Goal: Task Accomplishment & Management: Manage account settings

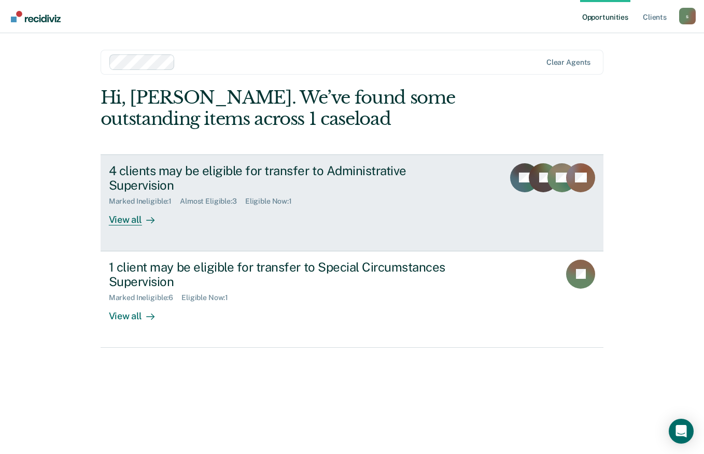
click at [277, 162] on link "4 clients may be eligible for transfer to Administrative Supervision Marked Ine…" at bounding box center [353, 203] width 504 height 97
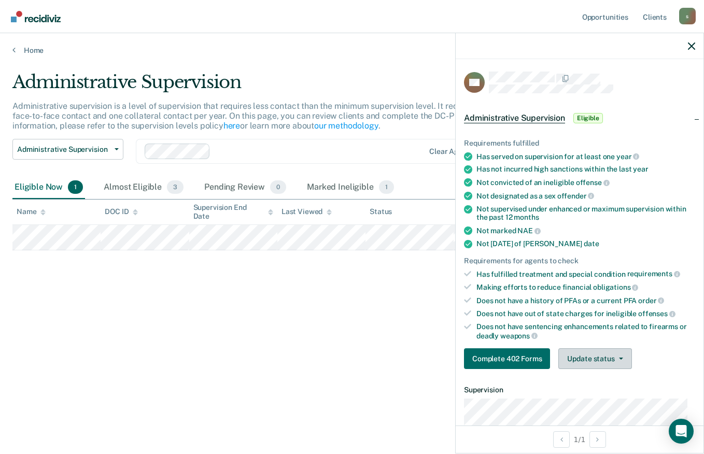
click at [610, 360] on button "Update status" at bounding box center [595, 359] width 73 height 21
click at [606, 400] on button "Mark Ineligible" at bounding box center [610, 400] width 102 height 17
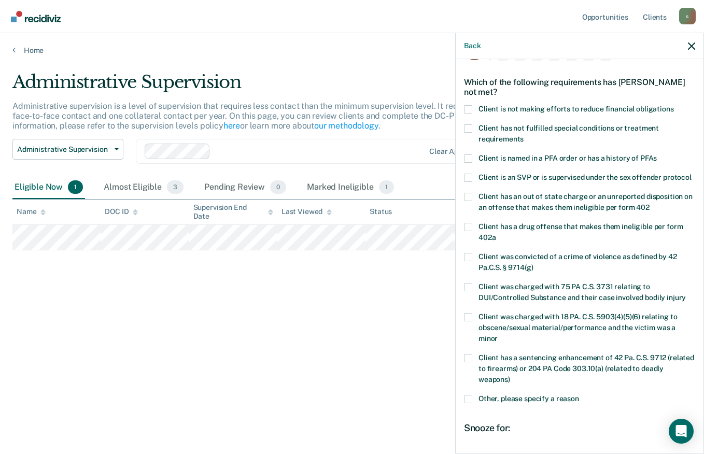
scroll to position [34, 0]
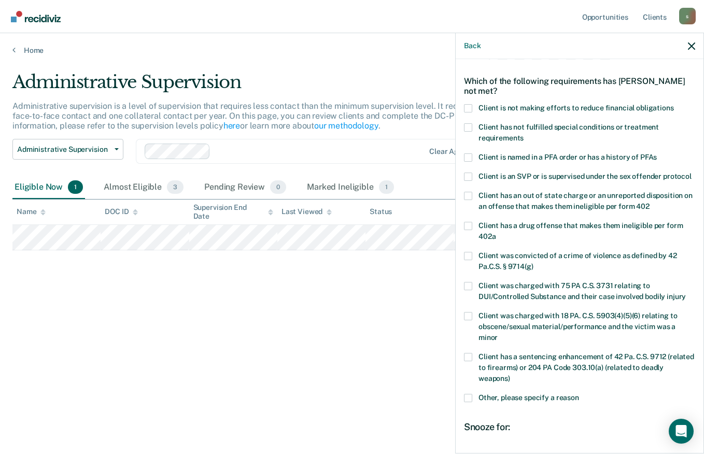
click at [466, 402] on span at bounding box center [468, 398] width 8 height 8
click at [579, 394] on input "Other, please specify a reason" at bounding box center [579, 394] width 0 height 0
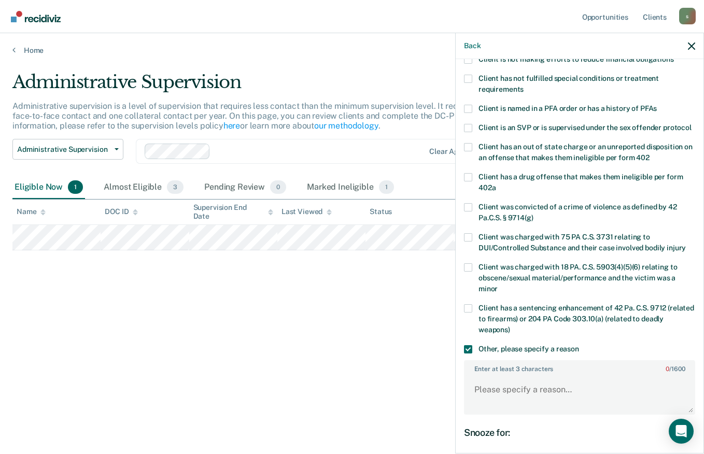
scroll to position [163, 0]
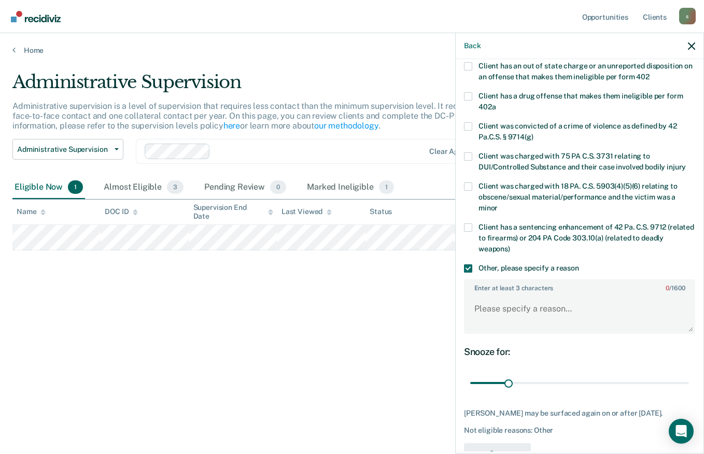
click at [524, 320] on textarea "Enter at least 3 characters 0 / 1600" at bounding box center [579, 314] width 229 height 38
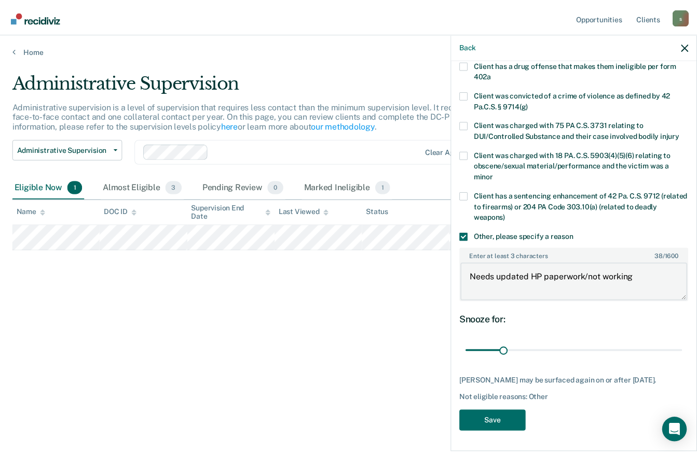
scroll to position [214, 0]
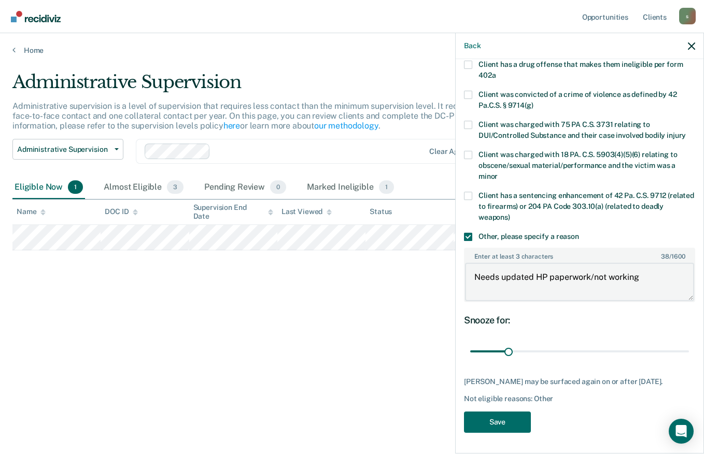
type textarea "Needs updated HP paperwork/not working"
click at [497, 420] on button "Save" at bounding box center [497, 422] width 67 height 21
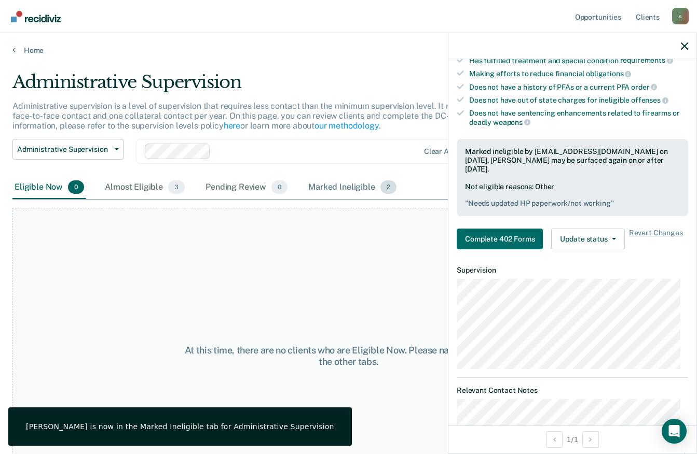
click at [338, 189] on div "Marked Ineligible 2" at bounding box center [352, 187] width 92 height 23
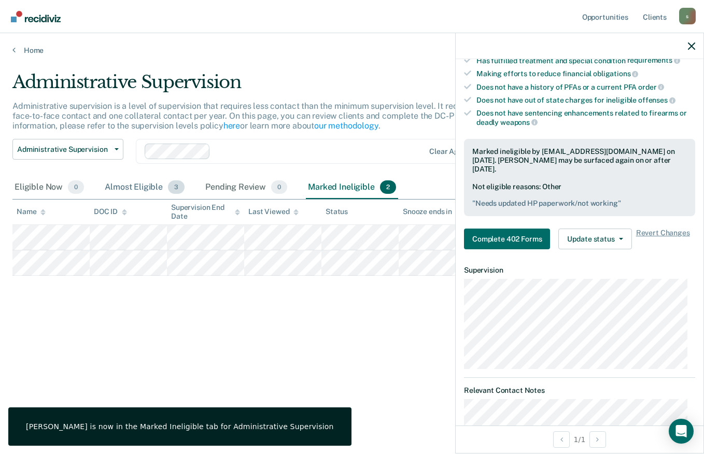
click at [144, 184] on div "Almost Eligible 3" at bounding box center [145, 187] width 84 height 23
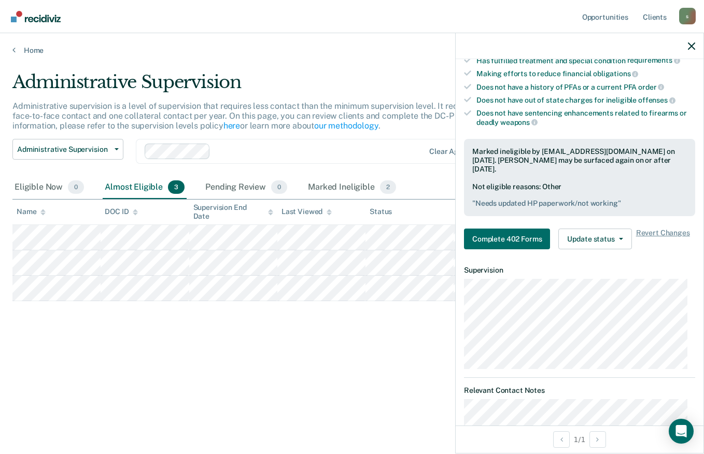
click at [112, 151] on button "Administrative Supervision" at bounding box center [67, 149] width 111 height 21
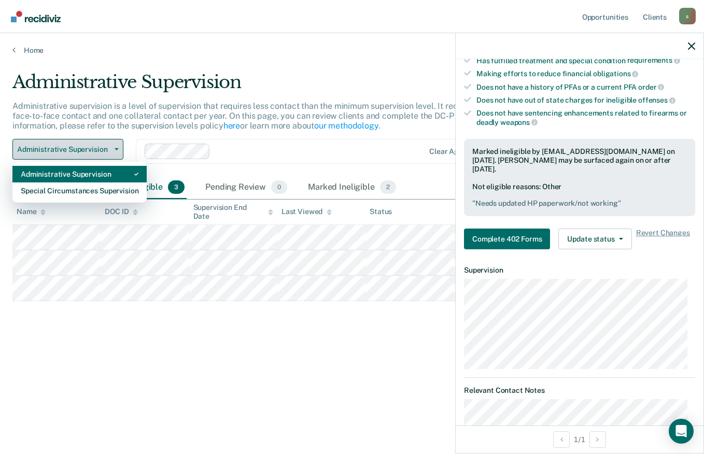
click at [74, 191] on div "Special Circumstances Supervision" at bounding box center [80, 191] width 118 height 17
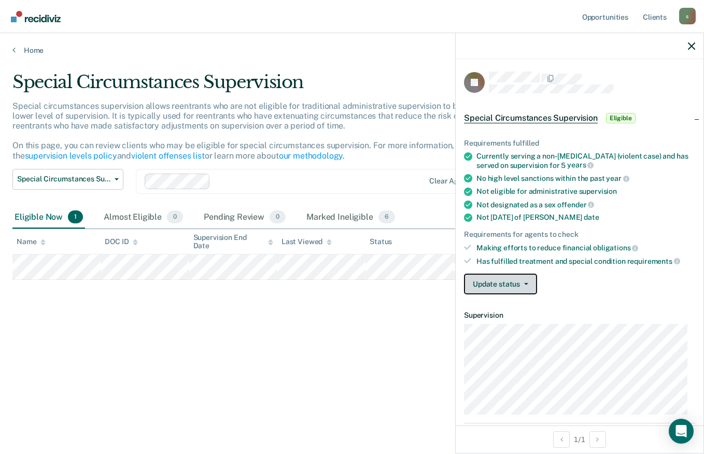
click at [525, 283] on icon "button" at bounding box center [526, 284] width 4 height 2
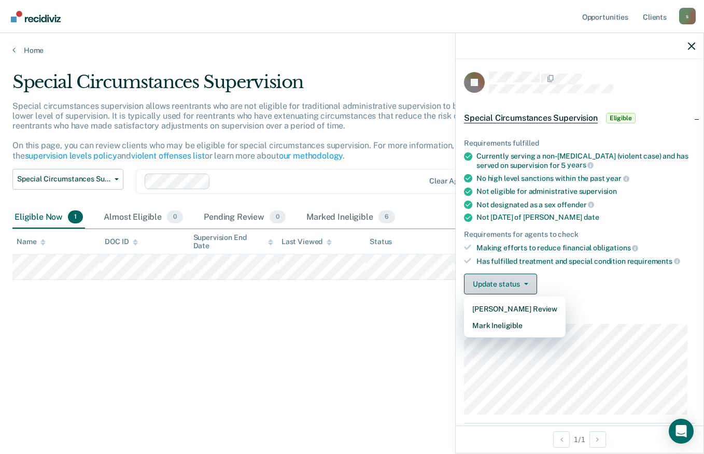
click at [504, 328] on button "Mark Ineligible" at bounding box center [515, 325] width 102 height 17
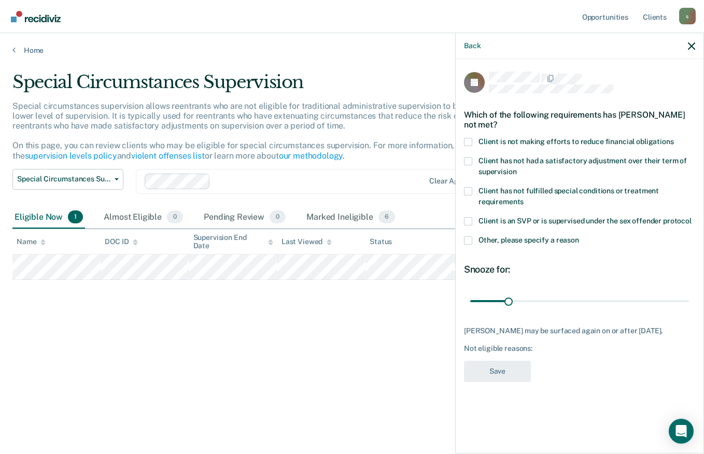
click at [468, 140] on span at bounding box center [468, 142] width 8 height 8
click at [674, 138] on input "Client is not making efforts to reduce financial obligations" at bounding box center [674, 138] width 0 height 0
click at [492, 376] on button "Save" at bounding box center [497, 371] width 67 height 21
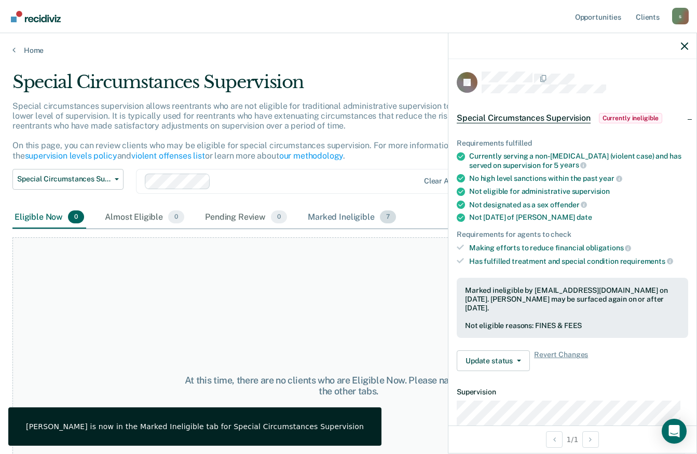
click at [353, 215] on div "Marked Ineligible 7" at bounding box center [352, 217] width 92 height 23
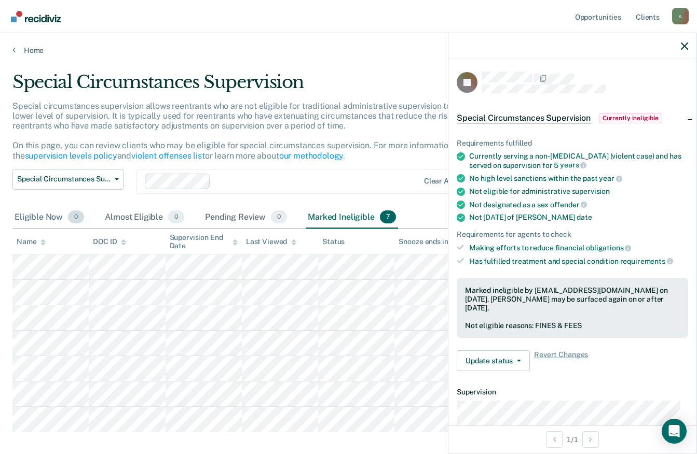
click at [42, 213] on div "Eligible Now 0" at bounding box center [49, 217] width 74 height 23
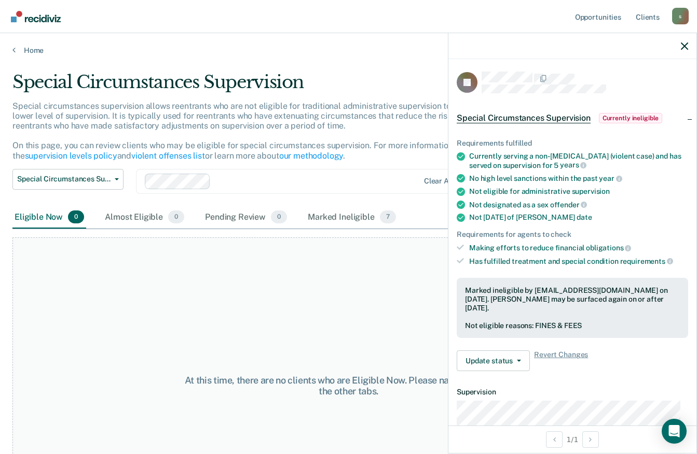
click at [684, 43] on icon "button" at bounding box center [684, 46] width 7 height 7
